Goal: Information Seeking & Learning: Learn about a topic

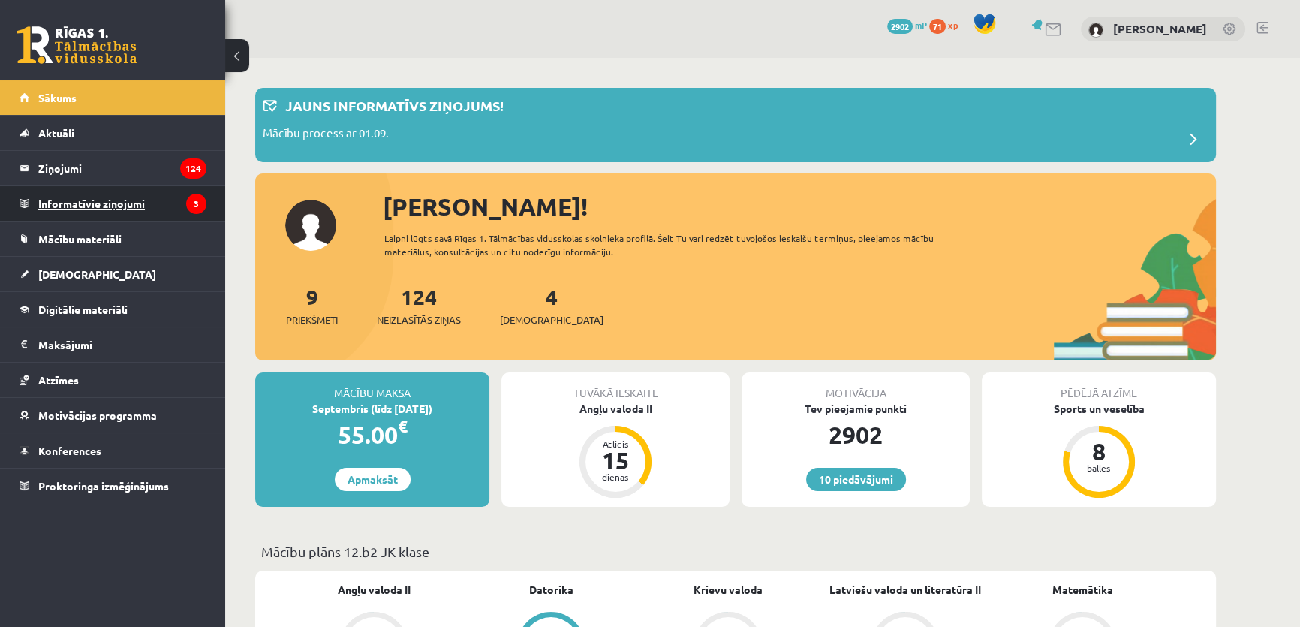
click at [45, 198] on legend "Informatīvie ziņojumi 3" at bounding box center [122, 203] width 168 height 35
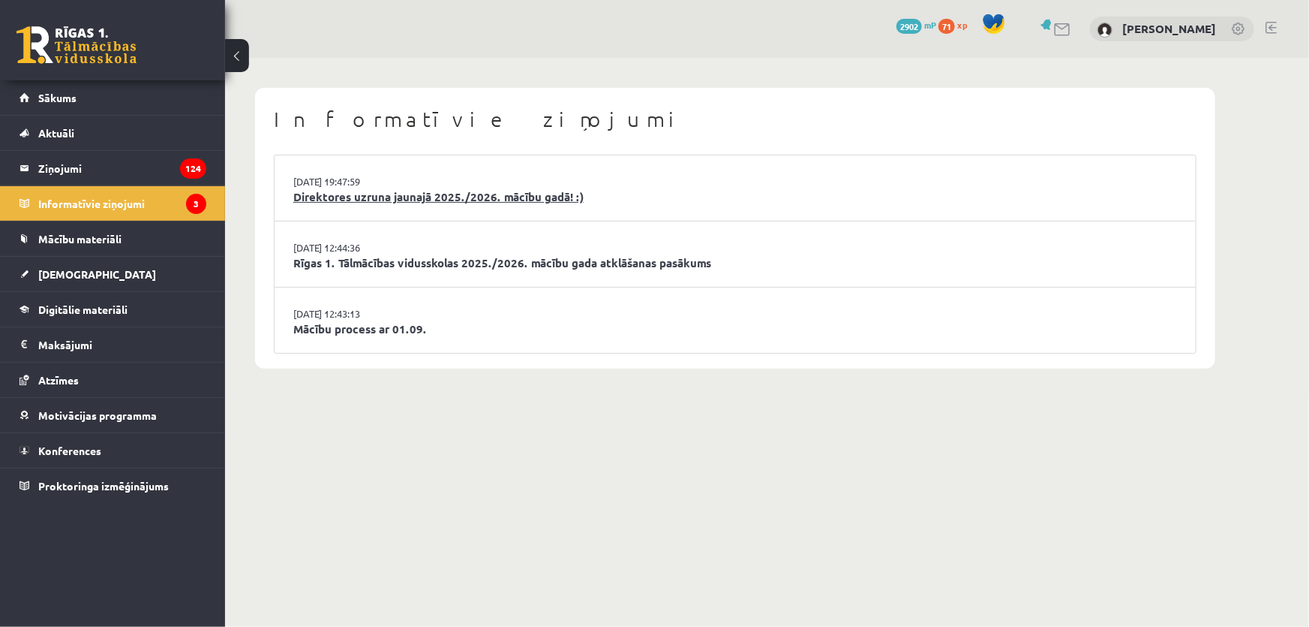
click at [641, 194] on link "Direktores uzruna jaunajā 2025./2026. mācību gadā! :)" at bounding box center [735, 196] width 884 height 17
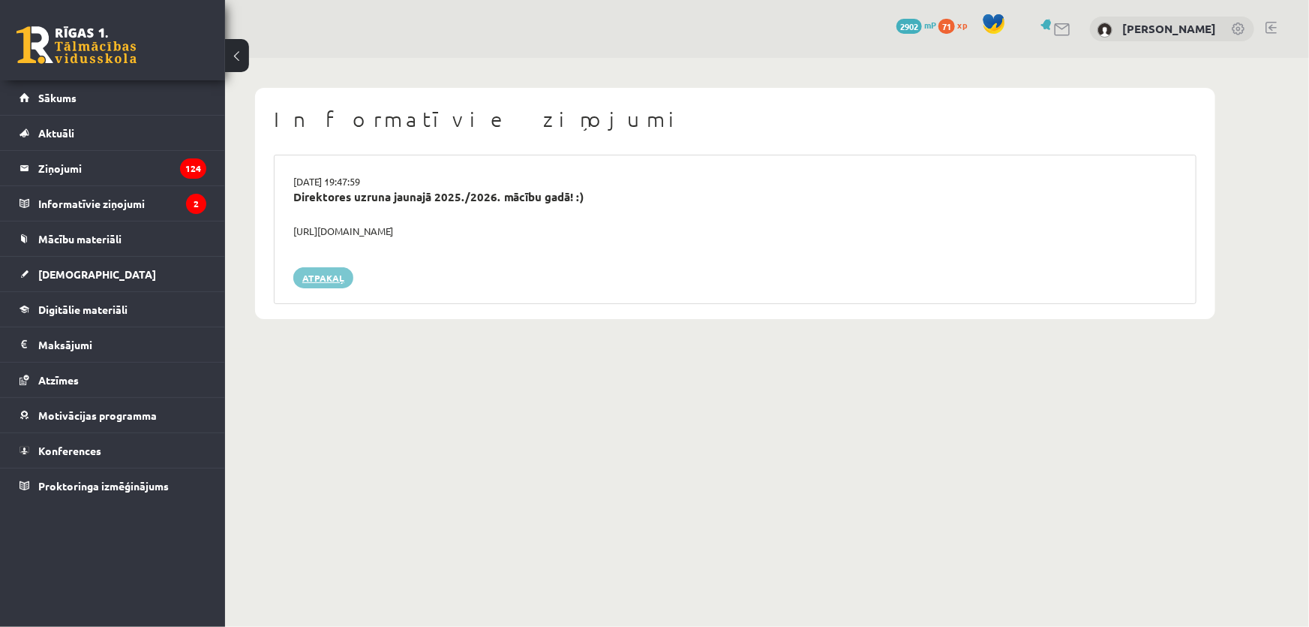
click at [333, 275] on link "Atpakaļ" at bounding box center [323, 277] width 60 height 21
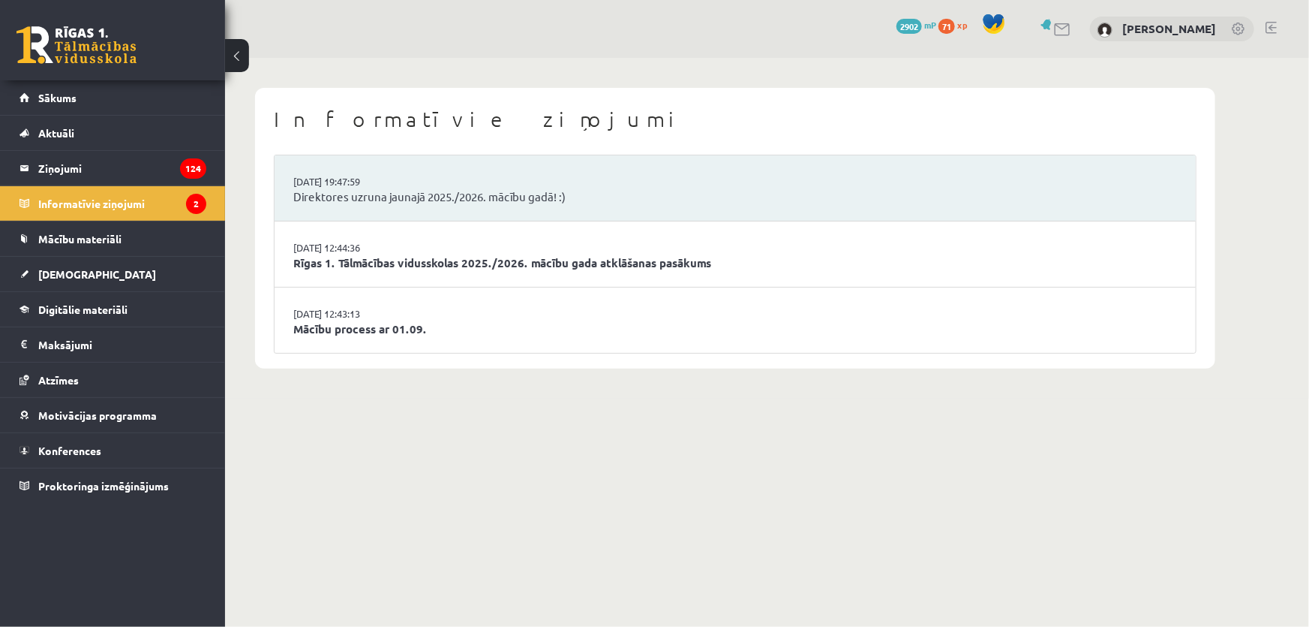
click at [602, 215] on li "[DATE] 19:47:59 Direktores uzruna jaunajā 2025./2026. mācību gadā! :)" at bounding box center [735, 188] width 921 height 66
click at [548, 185] on li "[DATE] 19:47:59 Direktores uzruna jaunajā 2025./2026. mācību gadā! :)" at bounding box center [735, 188] width 921 height 66
click at [520, 200] on link "Direktores uzruna jaunajā 2025./2026. mācību gadā! :)" at bounding box center [735, 196] width 884 height 17
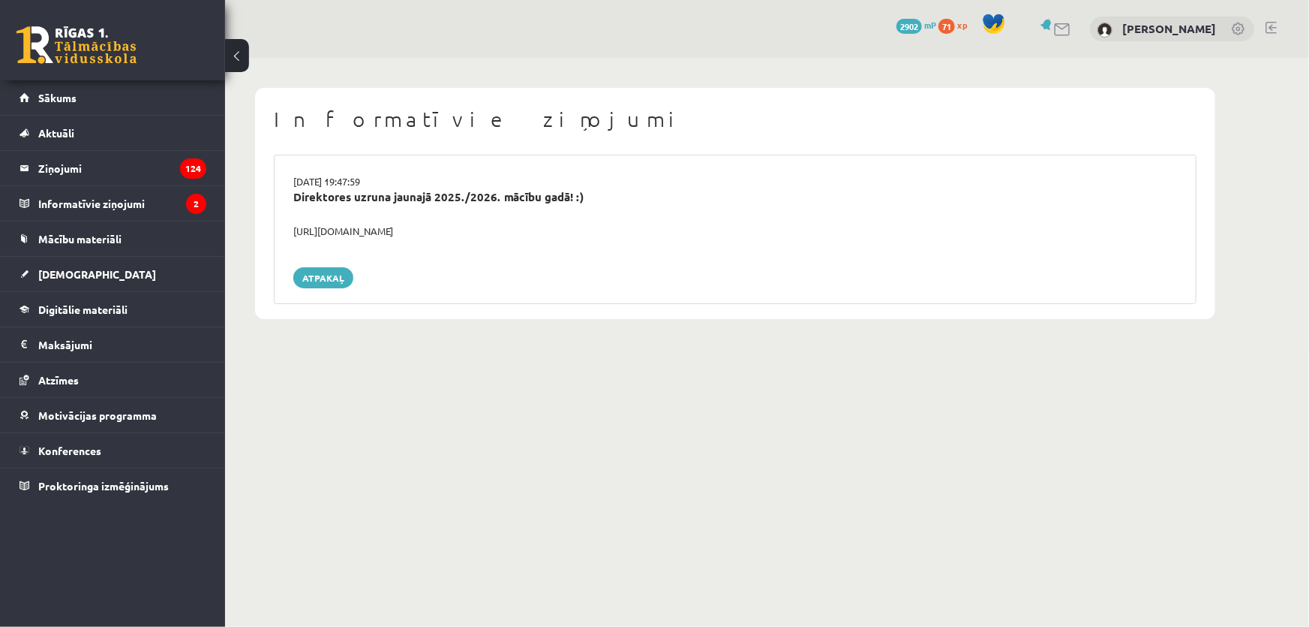
drag, startPoint x: 503, startPoint y: 237, endPoint x: 270, endPoint y: 233, distance: 232.6
click at [270, 233] on div "Informatīvie ziņojumi 29.08.2025 19:47:59 Direktores uzruna jaunajā 2025./2026.…" at bounding box center [735, 203] width 960 height 231
copy div "https://youtube.com/shorts/lM8RsWyzCn4"
